Goal: Task Accomplishment & Management: Manage account settings

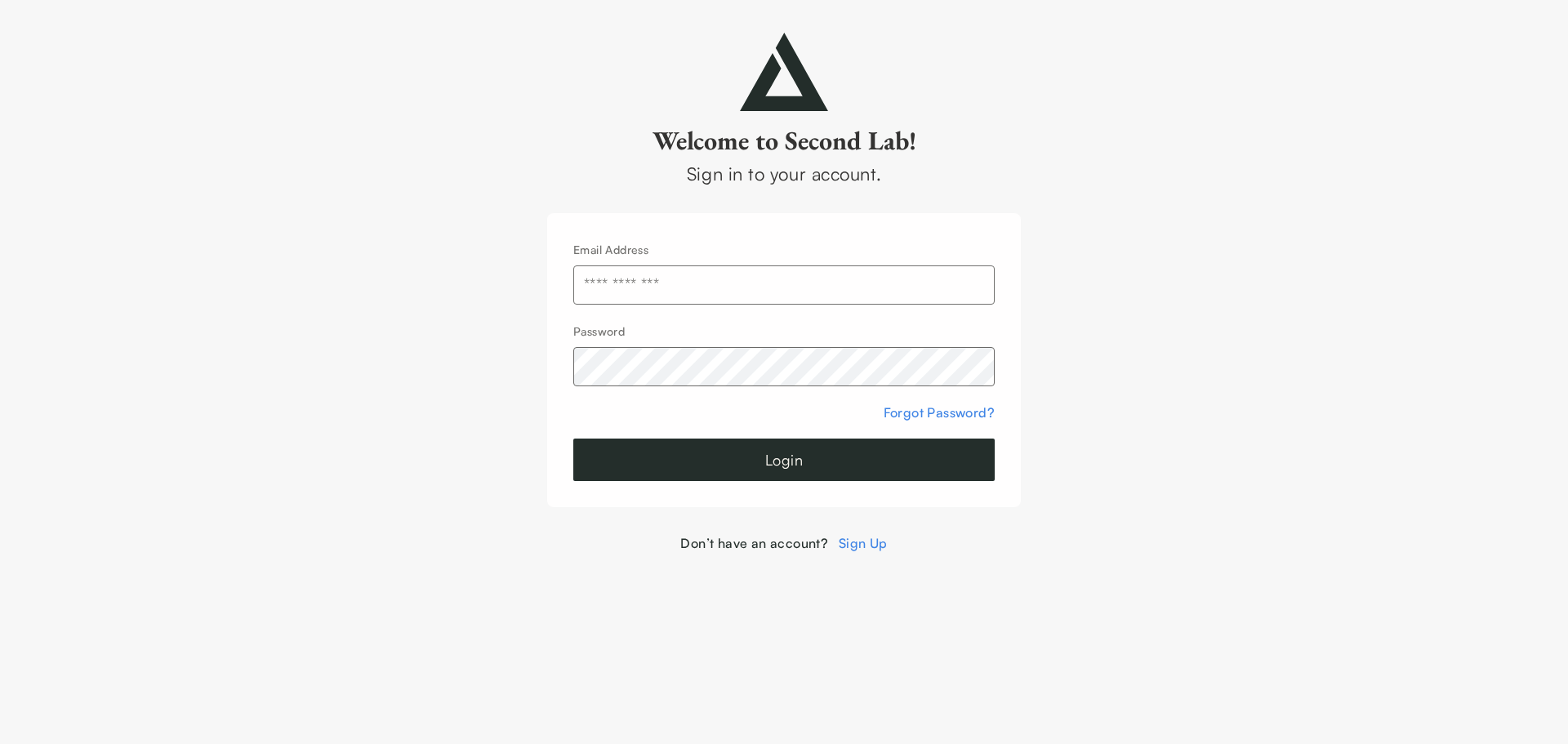
type input "**********"
click at [697, 444] on button "Login" at bounding box center [784, 460] width 421 height 43
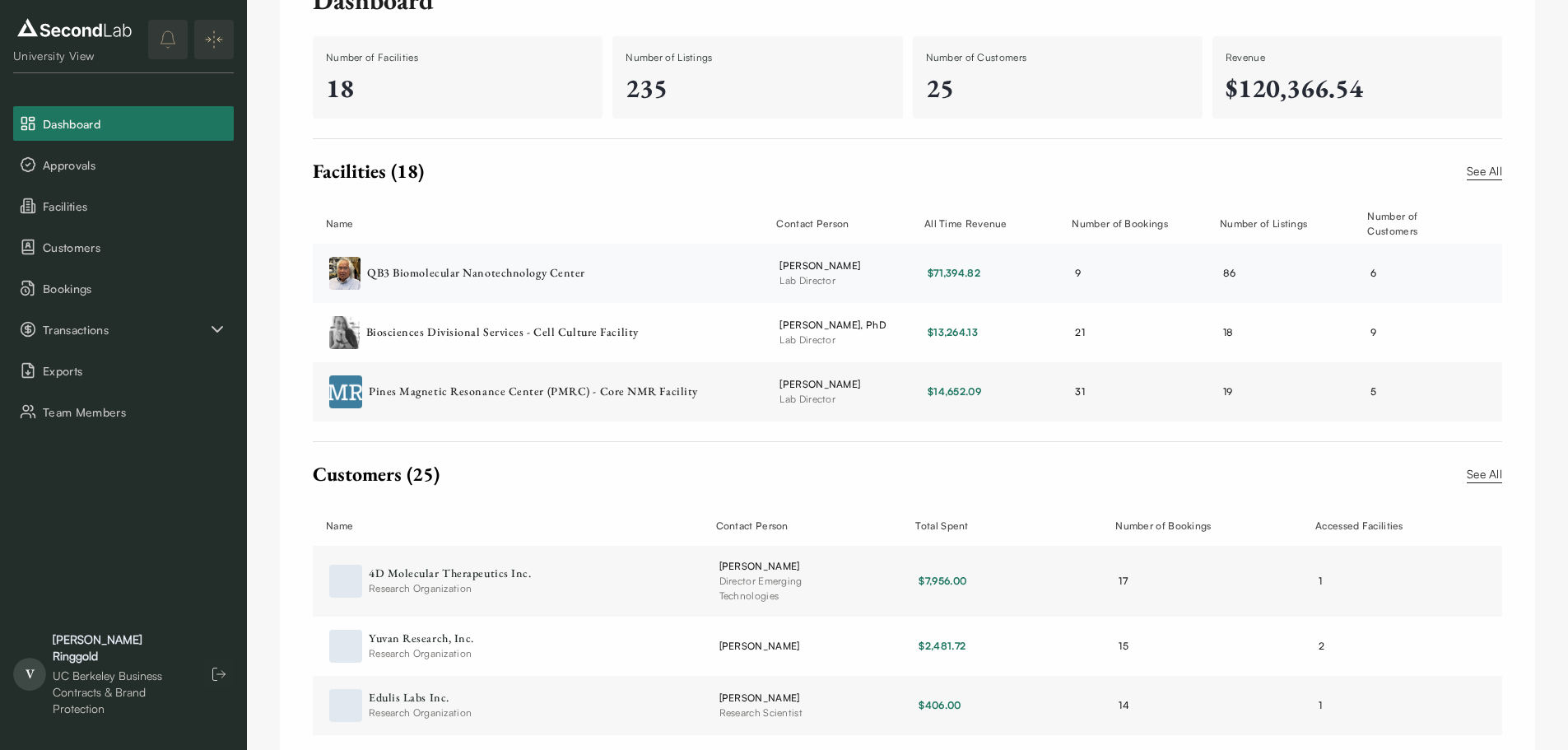
scroll to position [133, 0]
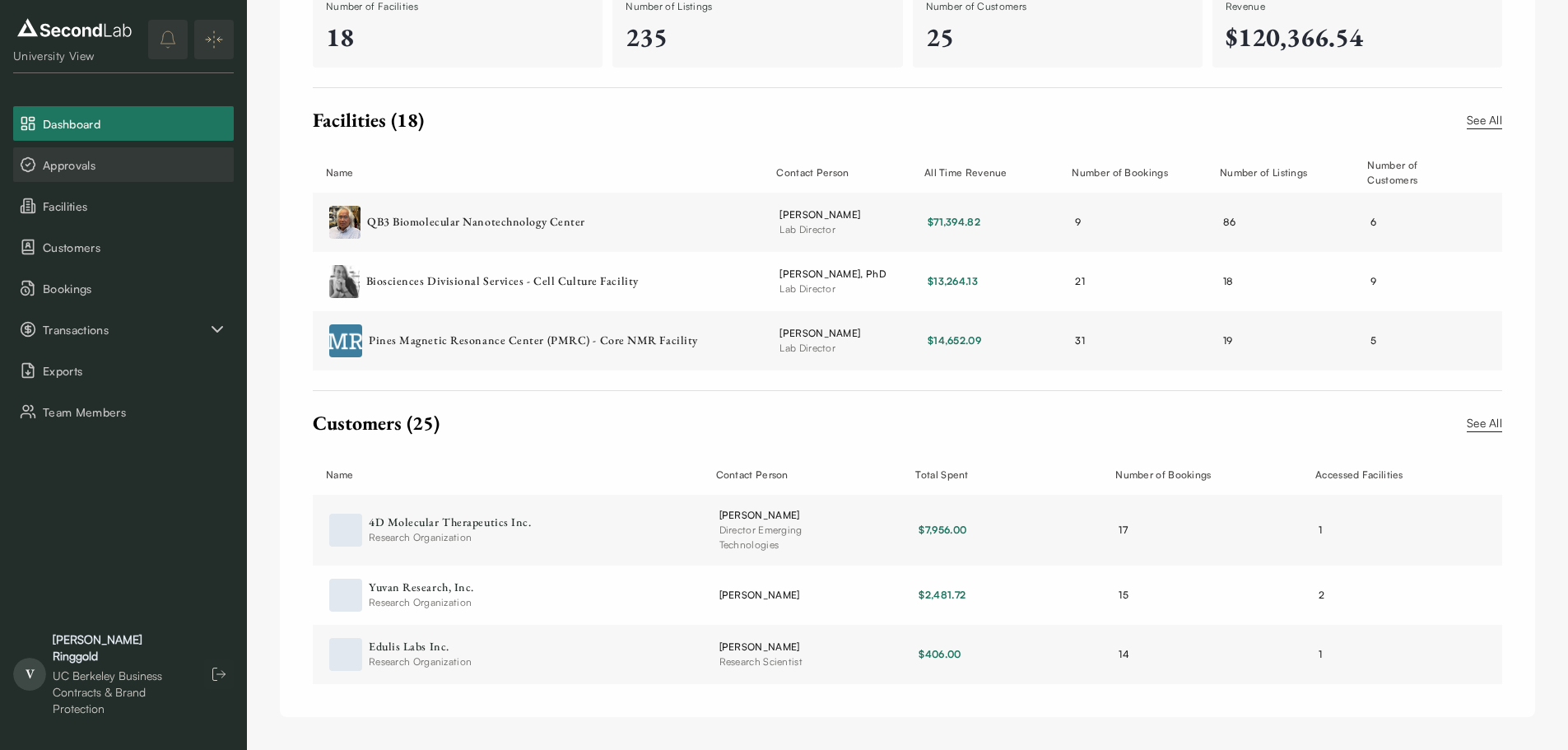
click at [106, 165] on span "Approvals" at bounding box center [135, 165] width 185 height 17
